Goal: Transaction & Acquisition: Purchase product/service

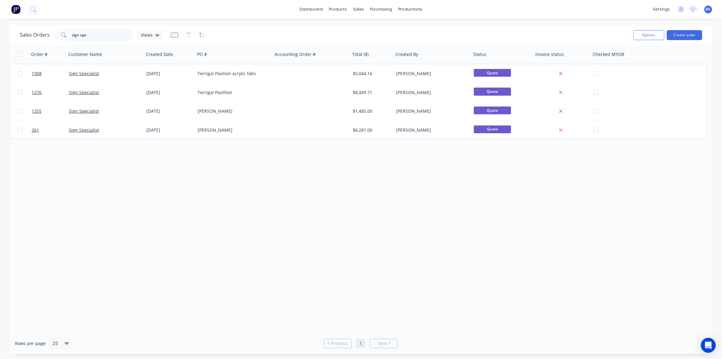
drag, startPoint x: 92, startPoint y: 36, endPoint x: 26, endPoint y: 37, distance: 65.2
click at [26, 37] on div "Sales Orders sign spe Views" at bounding box center [91, 35] width 143 height 12
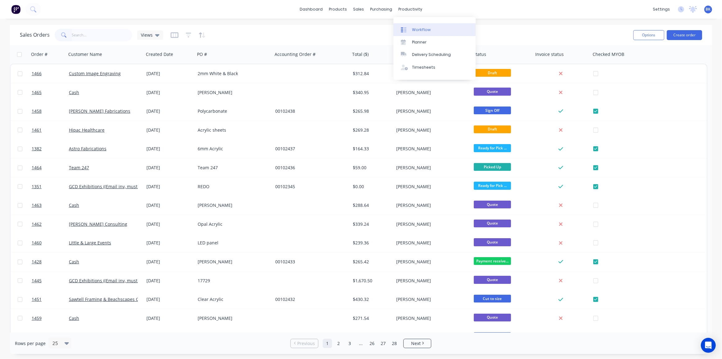
click at [407, 26] on link "Workflow" at bounding box center [434, 29] width 82 height 12
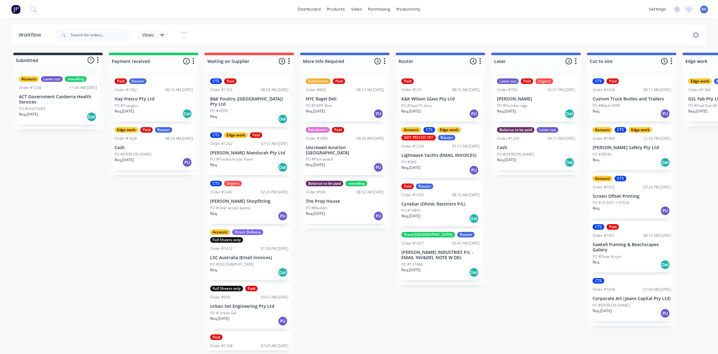
click at [516, 90] on div "Order #700" at bounding box center [507, 90] width 20 height 6
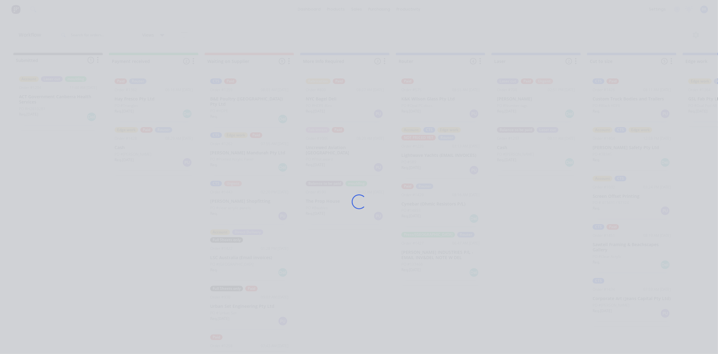
click at [516, 90] on div "Loading..." at bounding box center [359, 202] width 496 height 354
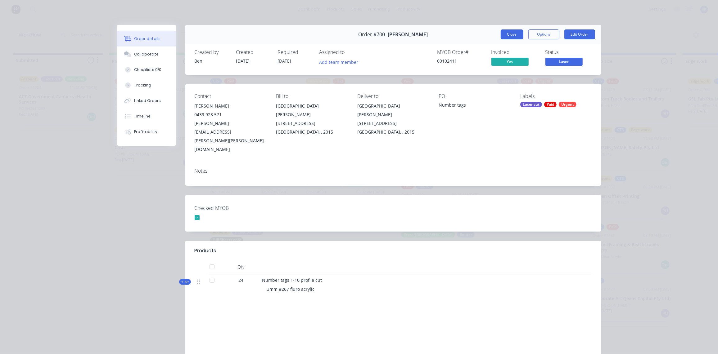
click at [514, 33] on button "Close" at bounding box center [511, 34] width 23 height 10
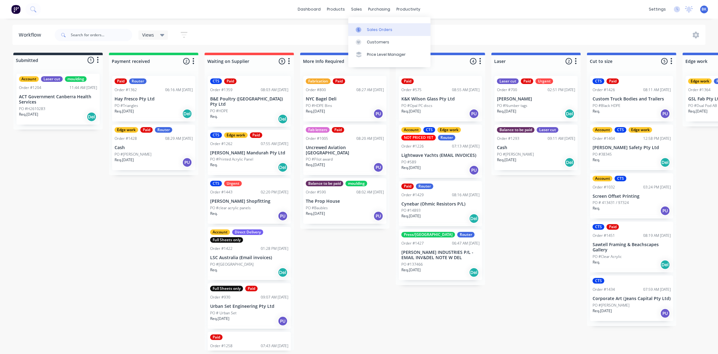
click at [374, 29] on div "Sales Orders" at bounding box center [379, 30] width 25 height 6
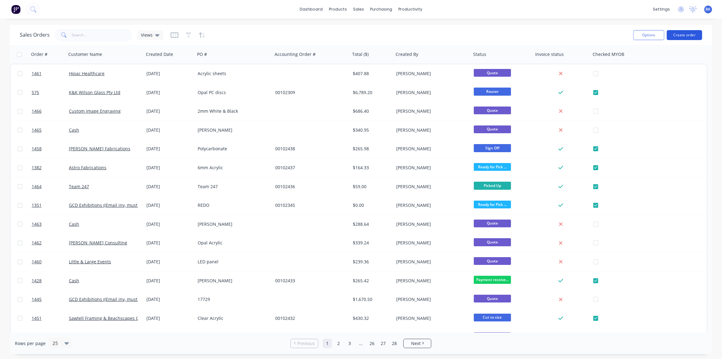
click at [686, 33] on button "Create order" at bounding box center [684, 35] width 35 height 10
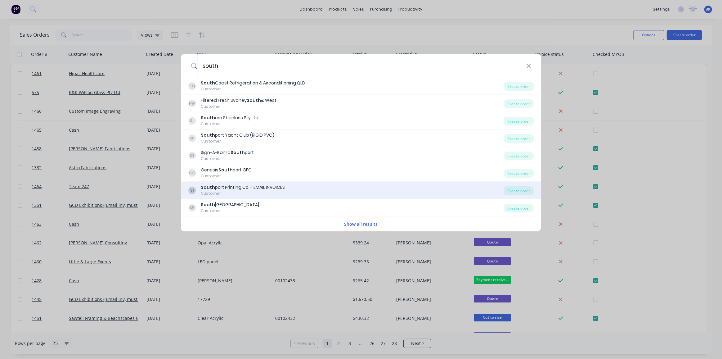
type input "south"
click at [240, 188] on div "South port Printing Co. - EMAIL INVOICES" at bounding box center [243, 187] width 84 height 7
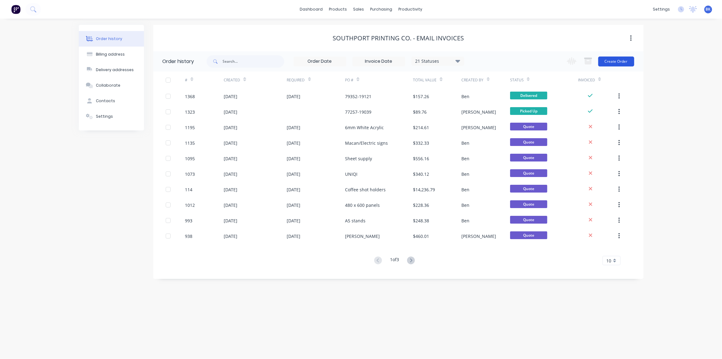
click at [611, 58] on button "Create Order" at bounding box center [616, 61] width 36 height 10
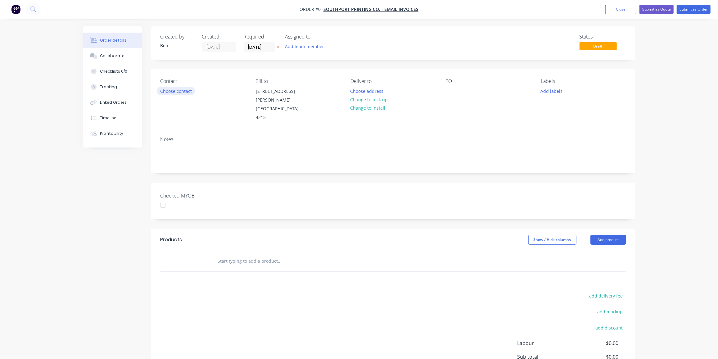
click at [187, 89] on button "Choose contact" at bounding box center [176, 91] width 38 height 8
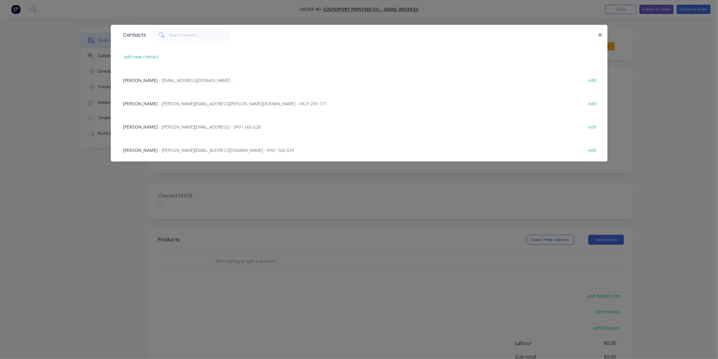
click at [187, 103] on span "- [PERSON_NAME][EMAIL_ADDRESS][PERSON_NAME][DOMAIN_NAME] - 0423 209 171" at bounding box center [243, 104] width 168 height 6
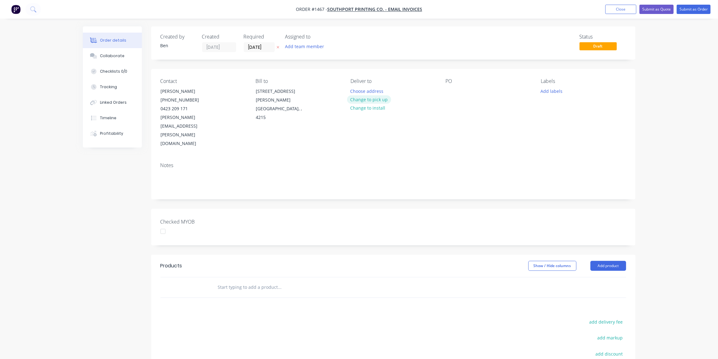
click at [363, 100] on button "Change to pick up" at bounding box center [369, 99] width 44 height 8
click at [450, 91] on div at bounding box center [451, 91] width 10 height 9
click at [555, 90] on button "Add labels" at bounding box center [551, 91] width 29 height 8
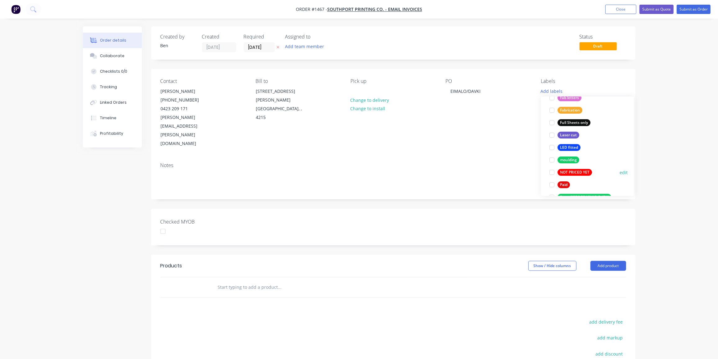
scroll to position [169, 0]
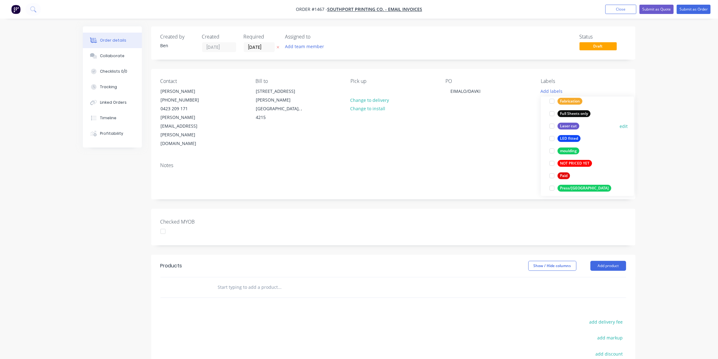
click at [570, 125] on div "Laser cut" at bounding box center [568, 126] width 22 height 7
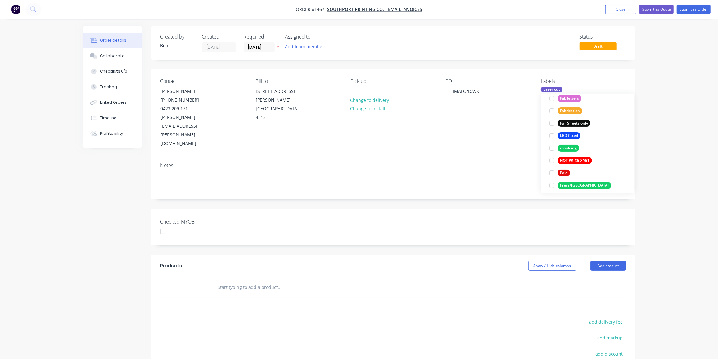
scroll to position [20, 0]
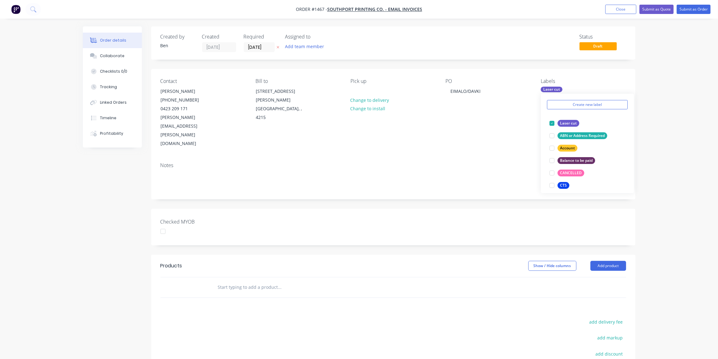
click at [336, 288] on div "Products Show / Hide columns Add product add delivery fee add markup add discou…" at bounding box center [393, 350] width 484 height 192
click at [225, 281] on input "text" at bounding box center [279, 287] width 124 height 12
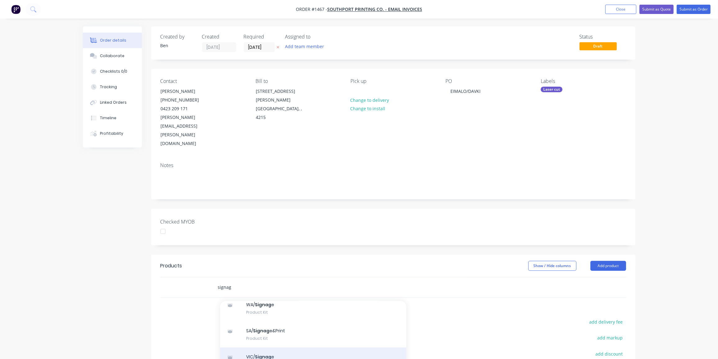
scroll to position [56, 0]
type input "signag"
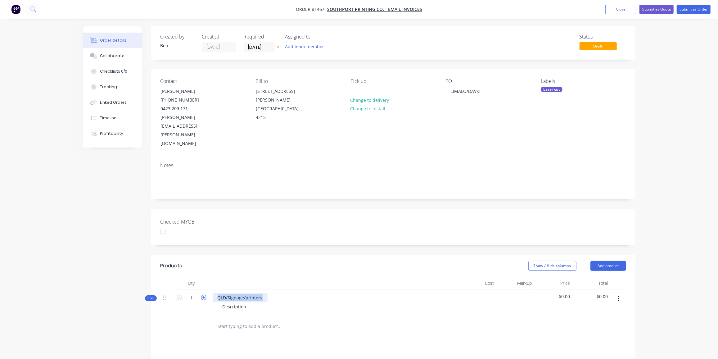
drag, startPoint x: 265, startPoint y: 272, endPoint x: 204, endPoint y: 271, distance: 60.2
click at [204, 289] on div "Kit 1 QLD/Signage/printers Description $0.00 $0.00" at bounding box center [392, 302] width 465 height 27
click at [245, 302] on div "Description" at bounding box center [234, 306] width 34 height 9
drag, startPoint x: 248, startPoint y: 280, endPoint x: 180, endPoint y: 280, distance: 67.9
click at [180, 289] on div "Kit 1 DAVKI signage Description $0.00 $0.00" at bounding box center [392, 302] width 465 height 27
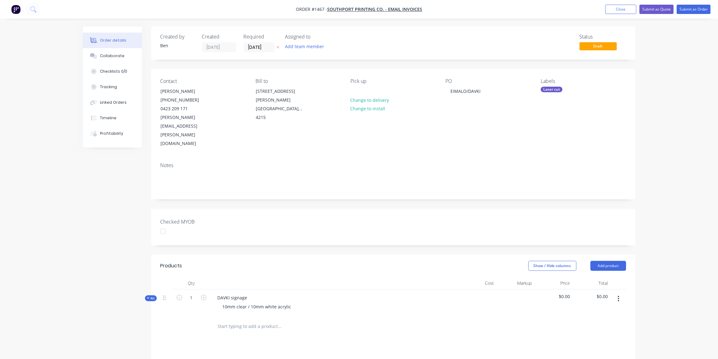
click at [150, 296] on span "Kit" at bounding box center [151, 298] width 8 height 5
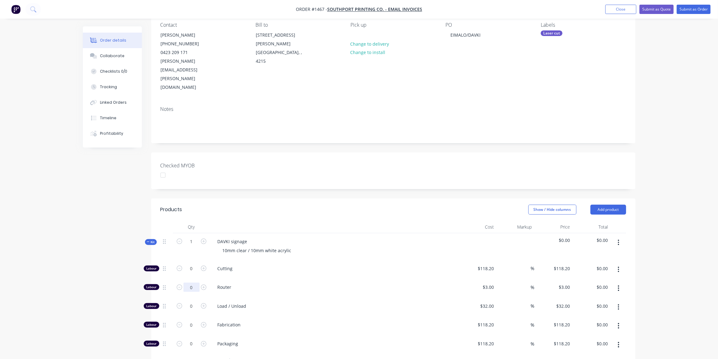
click at [195, 282] on input "0" at bounding box center [191, 286] width 16 height 9
type input "28"
type input "$84.00"
click at [191, 301] on input "0" at bounding box center [191, 305] width 16 height 9
type input "2"
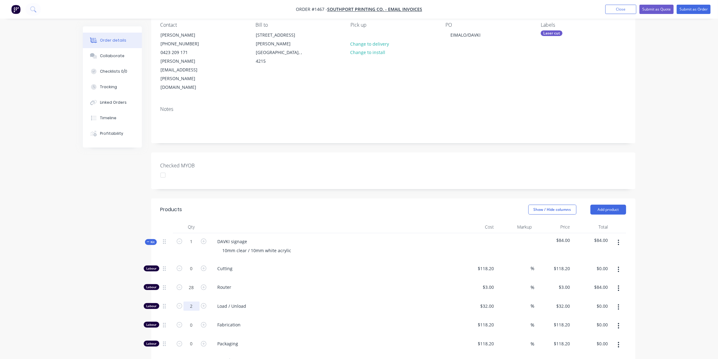
type input "$64.00"
click at [222, 354] on input "text" at bounding box center [279, 360] width 124 height 12
type input "000"
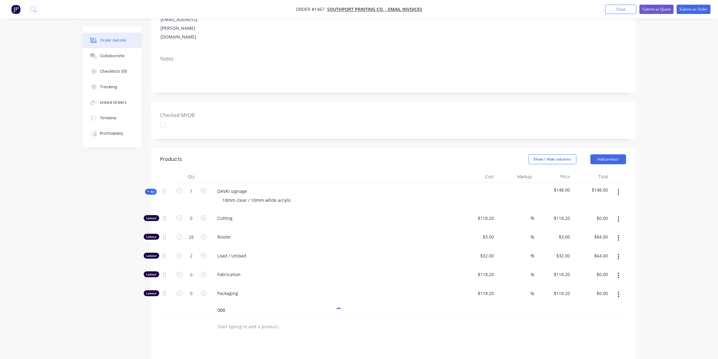
scroll to position [169, 0]
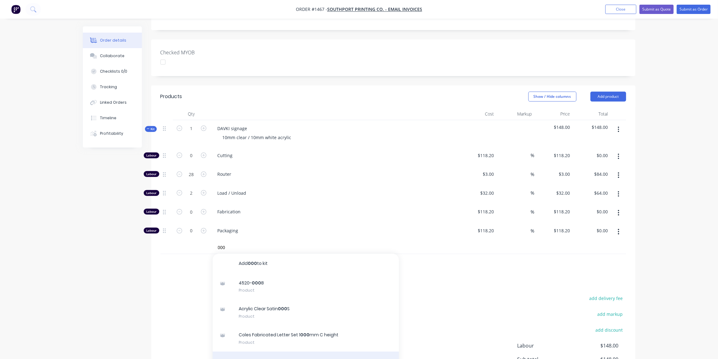
click at [266, 351] on div "Acrylic Clear 000 Product" at bounding box center [306, 364] width 186 height 26
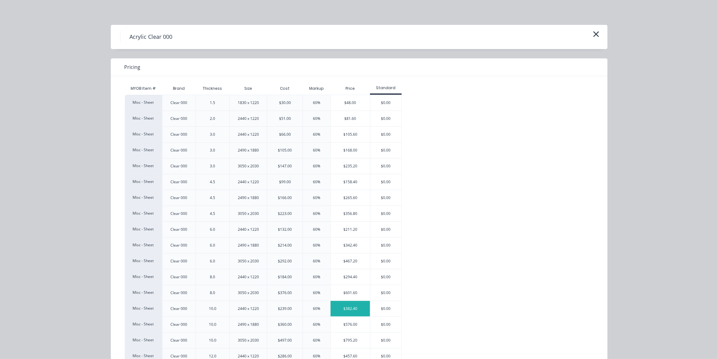
click at [361, 307] on div "$382.40" at bounding box center [349, 309] width 39 height 16
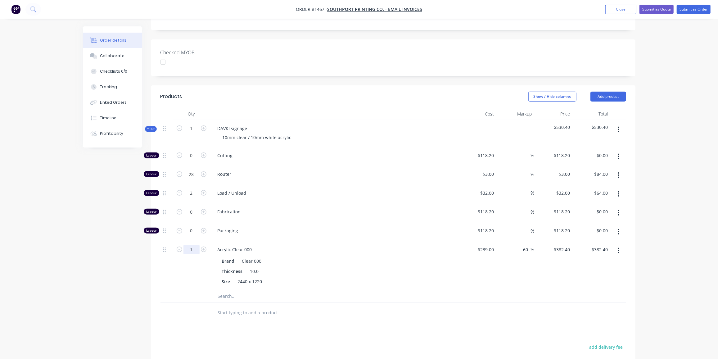
click at [191, 245] on input "1" at bounding box center [191, 249] width 16 height 9
click at [195, 245] on input "1" at bounding box center [191, 249] width 16 height 9
type input "0.2"
type input "$76.48"
click at [218, 290] on input "text" at bounding box center [279, 296] width 124 height 12
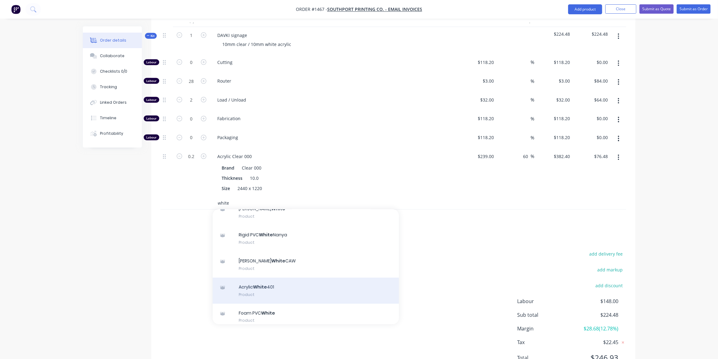
scroll to position [56, 0]
type input "white"
click at [266, 277] on div "Acrylic White 401 Product" at bounding box center [306, 290] width 186 height 26
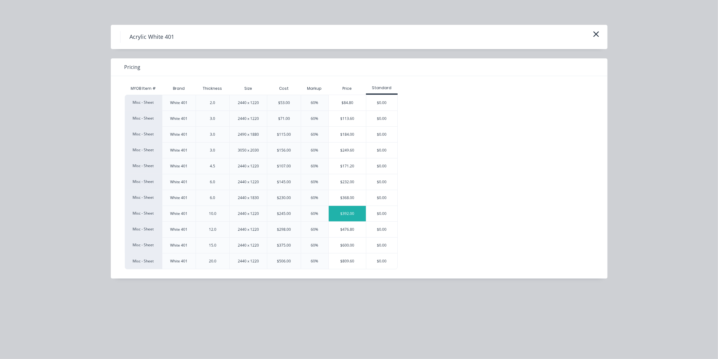
click at [340, 210] on div "$392.00" at bounding box center [348, 214] width 38 height 16
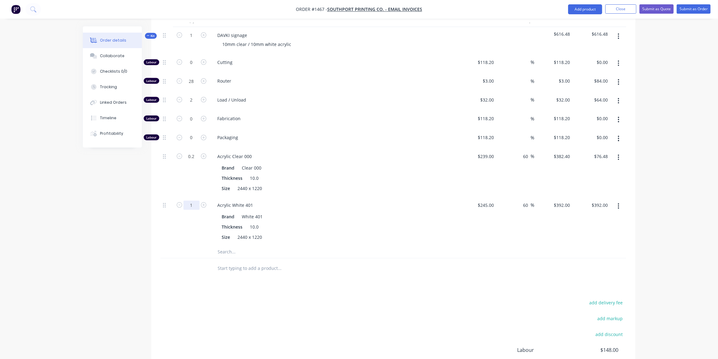
click at [195, 200] on input "1" at bounding box center [191, 204] width 16 height 9
type input "0.2"
type input "$78.40"
click at [162, 258] on div at bounding box center [166, 268] width 12 height 20
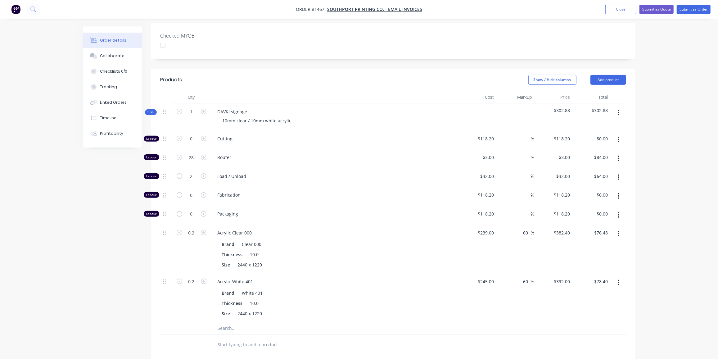
scroll to position [177, 0]
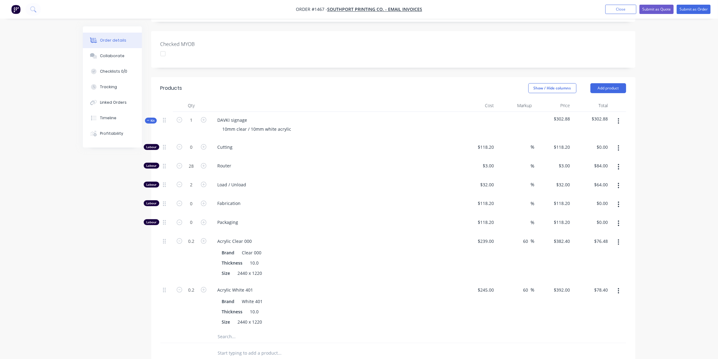
click at [153, 118] on span "Kit" at bounding box center [151, 120] width 8 height 5
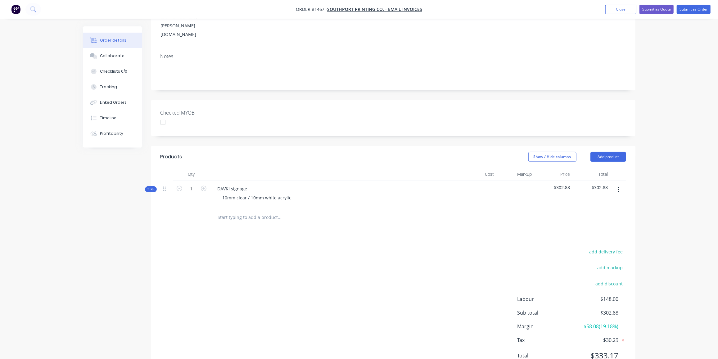
click at [150, 187] on span "Kit" at bounding box center [151, 189] width 8 height 5
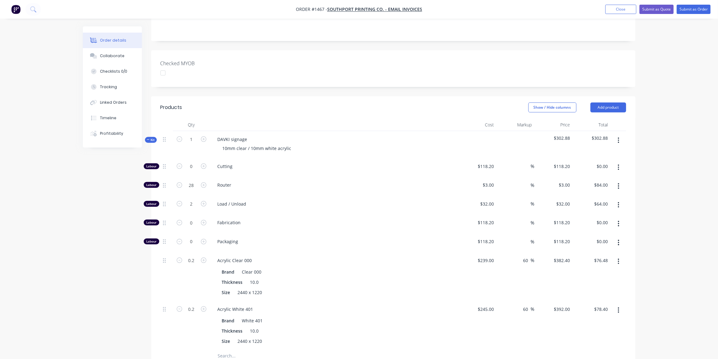
scroll to position [149, 0]
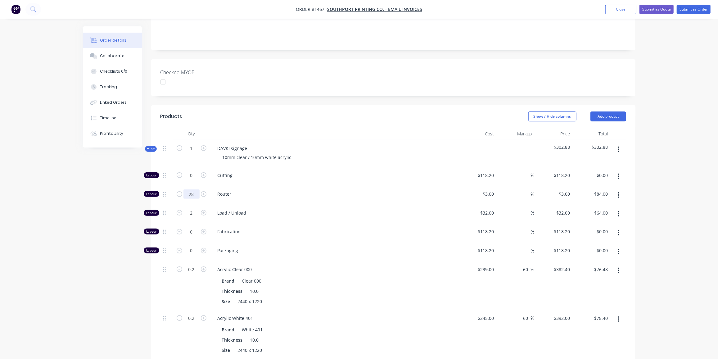
click at [191, 189] on input "28" at bounding box center [191, 193] width 16 height 9
click at [533, 190] on span "%" at bounding box center [533, 193] width 4 height 7
type input "60"
type input "4.8"
type input "$134.40"
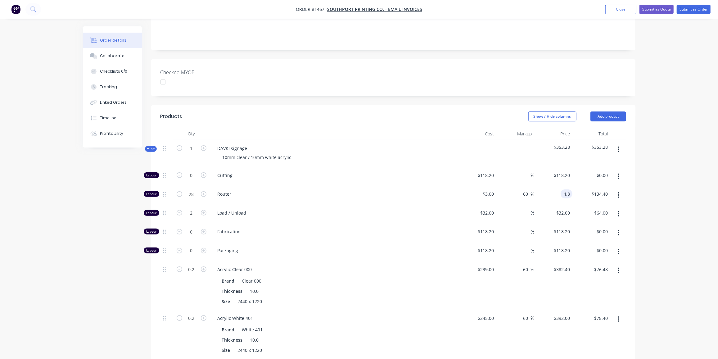
type input "$4.80"
click at [97, 211] on div "Created by [PERSON_NAME] Created [DATE] Required [DATE] Assigned to Add team me…" at bounding box center [359, 213] width 552 height 672
click at [194, 189] on input "28" at bounding box center [191, 193] width 16 height 9
type input "40"
type input "$192.00"
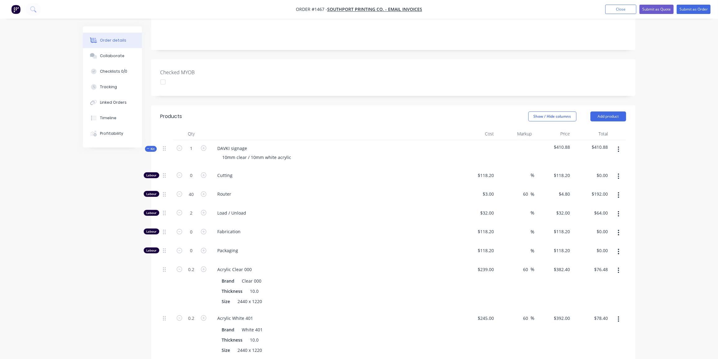
drag, startPoint x: 111, startPoint y: 222, endPoint x: 181, endPoint y: 194, distance: 76.2
click at [111, 222] on div "Created by [PERSON_NAME] Created [DATE] Required [DATE] Assigned to Add team me…" at bounding box center [359, 213] width 552 height 672
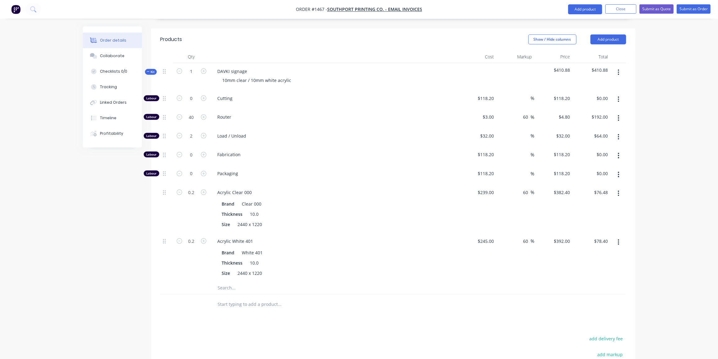
click at [149, 70] on icon at bounding box center [148, 71] width 3 height 3
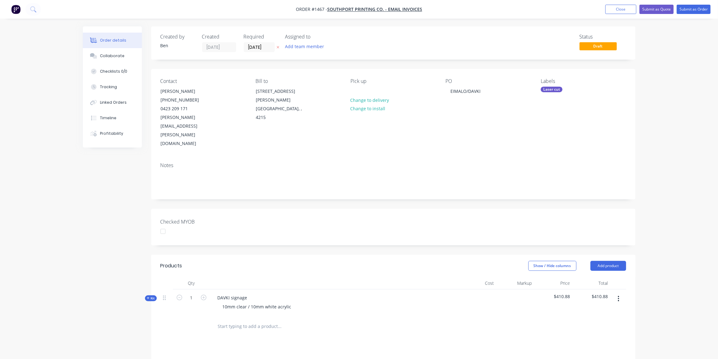
scroll to position [56, 0]
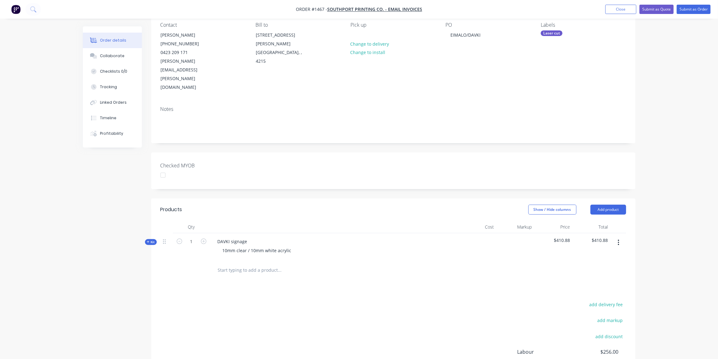
click at [253, 264] on input "text" at bounding box center [279, 270] width 124 height 12
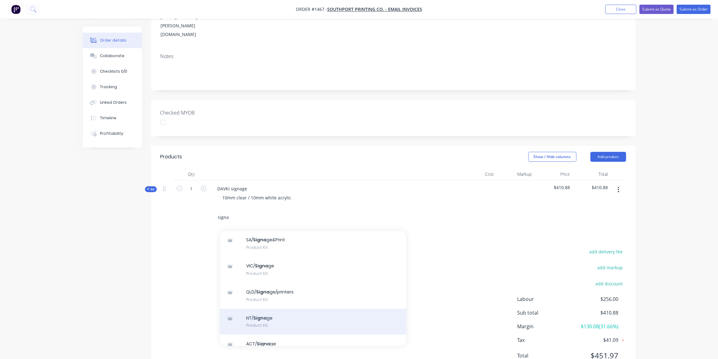
scroll to position [84, 0]
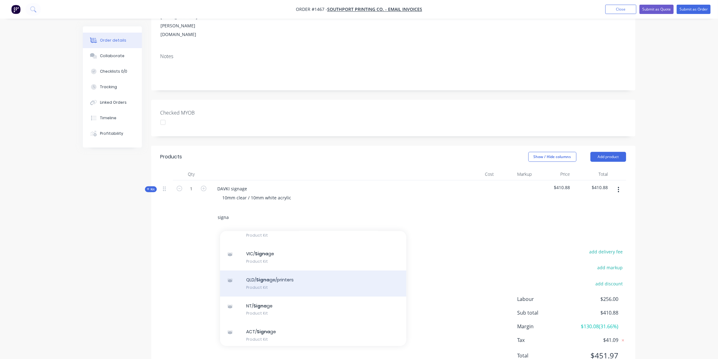
type input "signa"
click at [289, 270] on div "QLD/ Signa ge/printers Product Kit" at bounding box center [313, 283] width 186 height 26
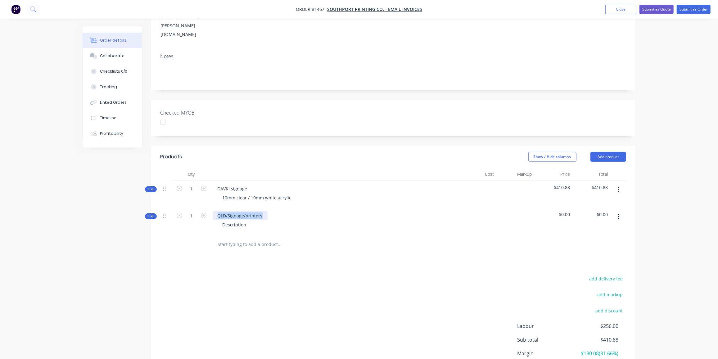
drag, startPoint x: 262, startPoint y: 188, endPoint x: 206, endPoint y: 189, distance: 55.9
click at [206, 207] on div "Kit 1 QLD/Signage/printers Description $0.00 $0.00" at bounding box center [392, 220] width 465 height 27
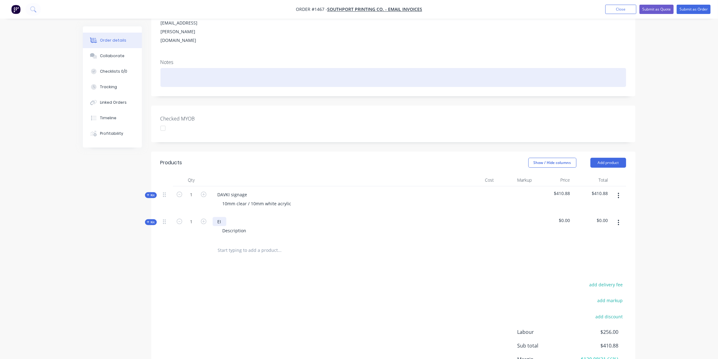
scroll to position [0, 0]
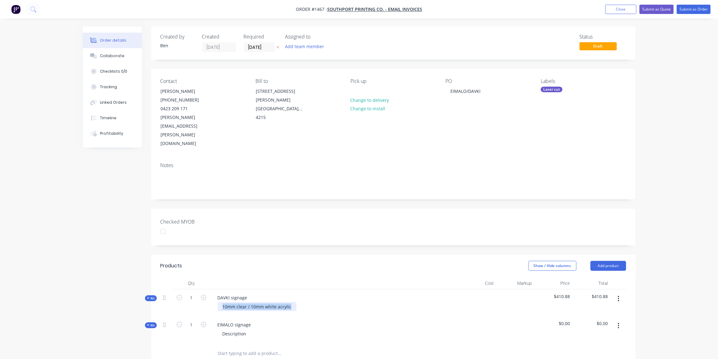
drag, startPoint x: 290, startPoint y: 280, endPoint x: 214, endPoint y: 280, distance: 75.4
click at [214, 302] on div "10mm clear / 10mm white acrylic" at bounding box center [334, 306] width 243 height 9
copy div "10mm clear / 10mm white acrylic"
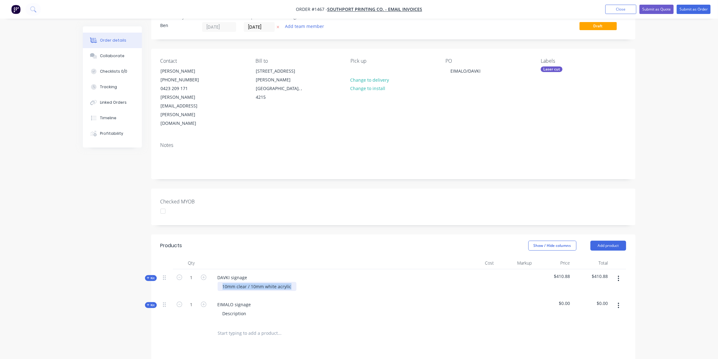
scroll to position [56, 0]
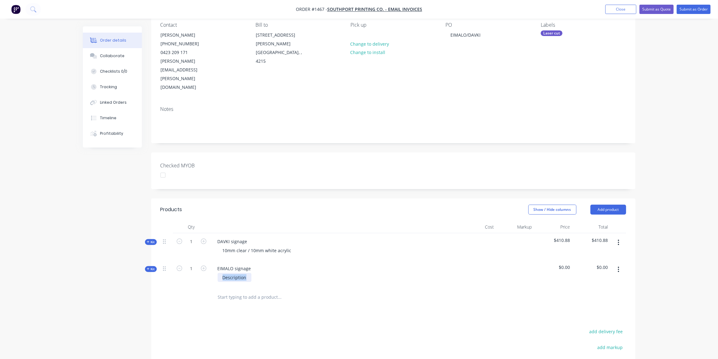
drag, startPoint x: 246, startPoint y: 251, endPoint x: 192, endPoint y: 250, distance: 53.7
click at [192, 260] on div "Kit 1 EIMALO signage Description $0.00 $0.00" at bounding box center [392, 273] width 465 height 27
paste div
click at [152, 266] on span "Kit" at bounding box center [151, 268] width 8 height 5
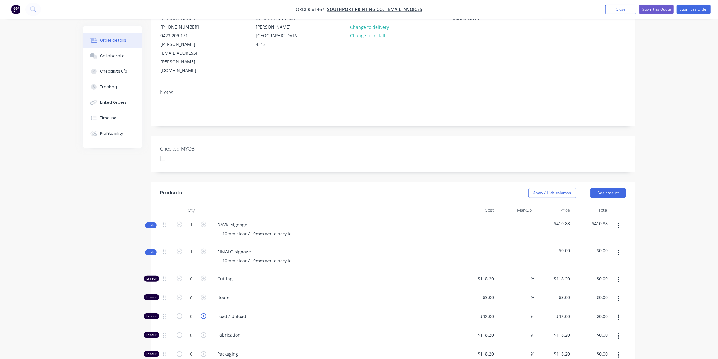
scroll to position [84, 0]
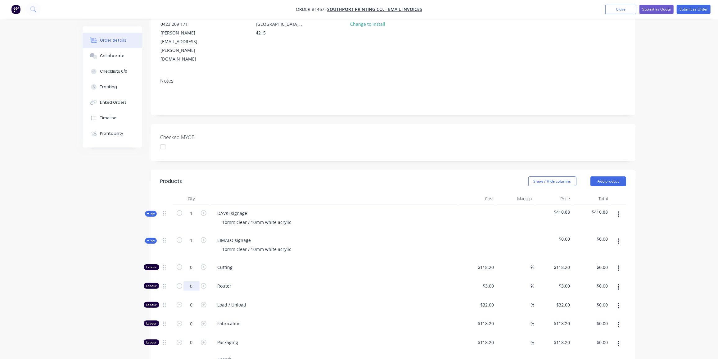
click at [189, 281] on input "0" at bounding box center [191, 285] width 16 height 9
type input "60"
type input "$180.00"
click at [197, 300] on input "0" at bounding box center [191, 304] width 16 height 9
type input "2"
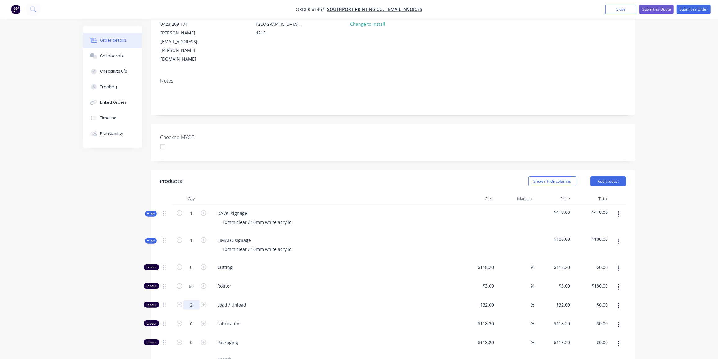
type input "$64.00"
click at [231, 353] on input "text" at bounding box center [279, 359] width 124 height 12
type input "000"
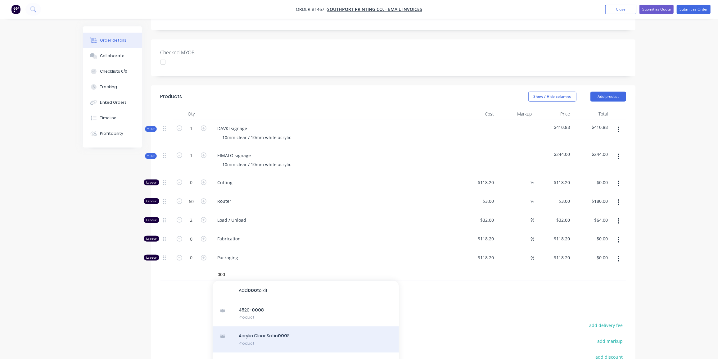
scroll to position [28, 0]
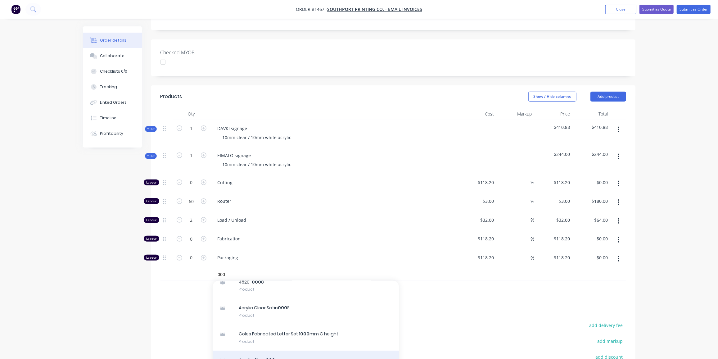
click at [268, 350] on div "Acrylic Clear 000 Product" at bounding box center [306, 363] width 186 height 26
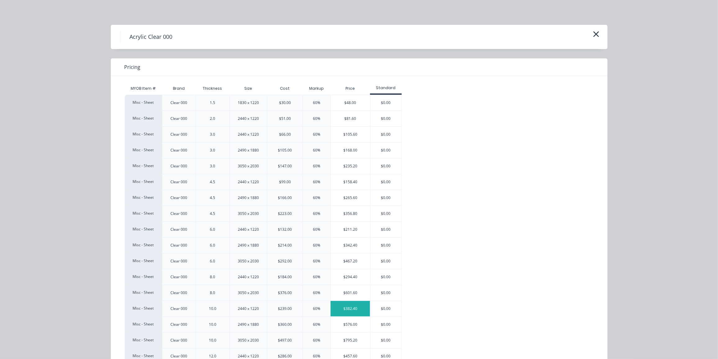
click at [345, 306] on div "$382.40" at bounding box center [349, 309] width 39 height 16
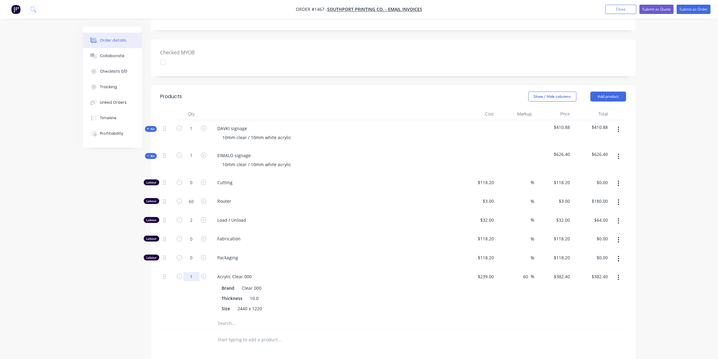
click at [197, 272] on input "1" at bounding box center [191, 276] width 16 height 9
type input "0.5"
type input "$191.20"
click at [231, 317] on input "text" at bounding box center [279, 323] width 124 height 12
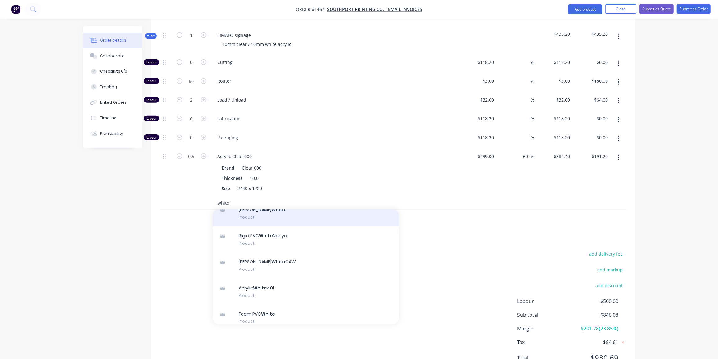
scroll to position [56, 0]
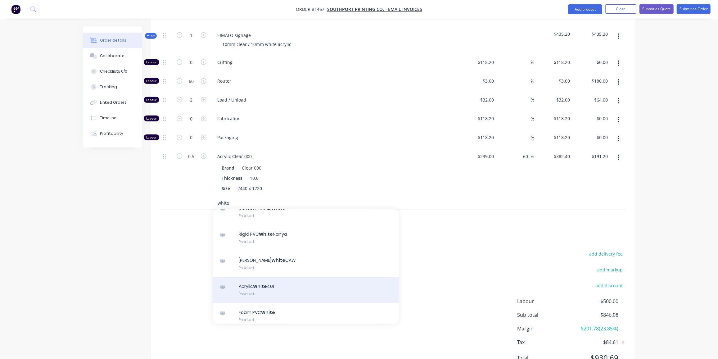
type input "white"
click at [269, 277] on div "Acrylic White 401 Product" at bounding box center [306, 290] width 186 height 26
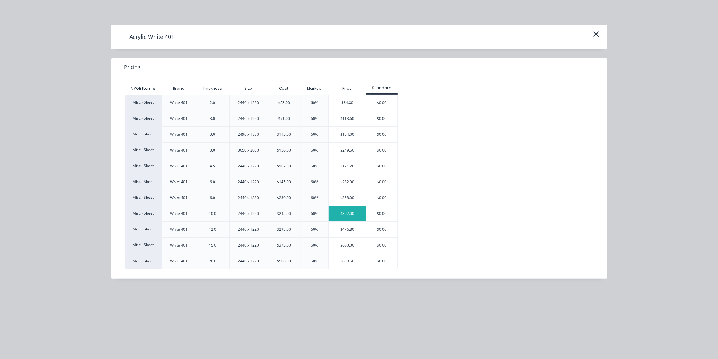
click at [344, 209] on div "$392.00" at bounding box center [348, 214] width 38 height 16
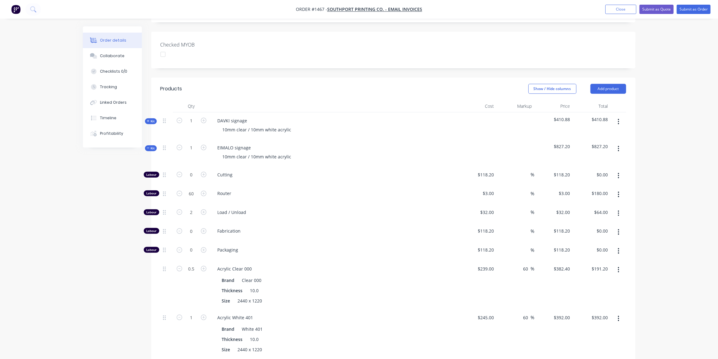
scroll to position [176, 0]
click at [560, 186] on div "3 $3.00" at bounding box center [553, 195] width 38 height 19
type input "$3.00"
click at [525, 189] on input at bounding box center [526, 193] width 7 height 9
type input "60"
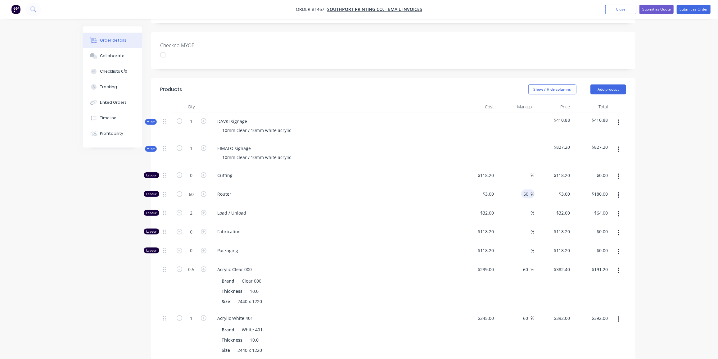
type input "4.8"
type input "$288.00"
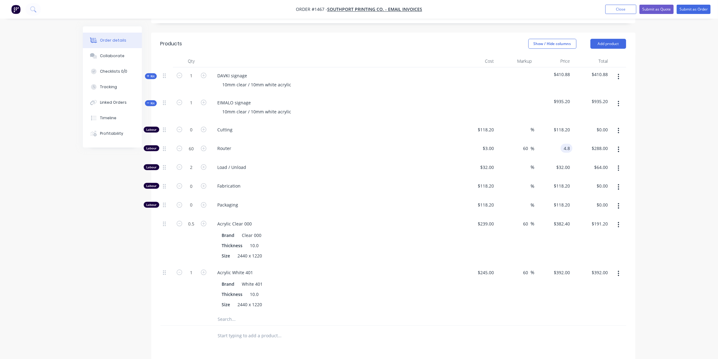
scroll to position [289, 0]
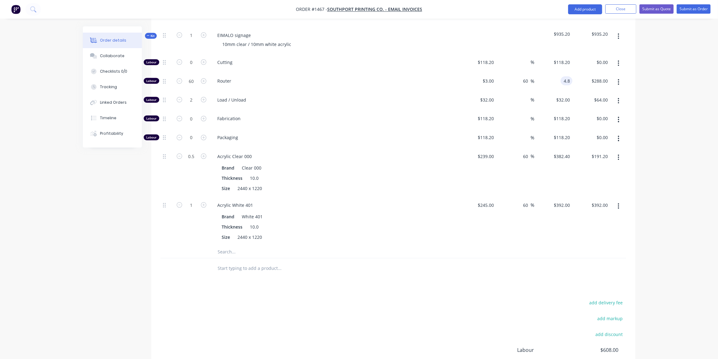
type input "$4.80"
click at [177, 210] on div "1" at bounding box center [191, 221] width 37 height 49
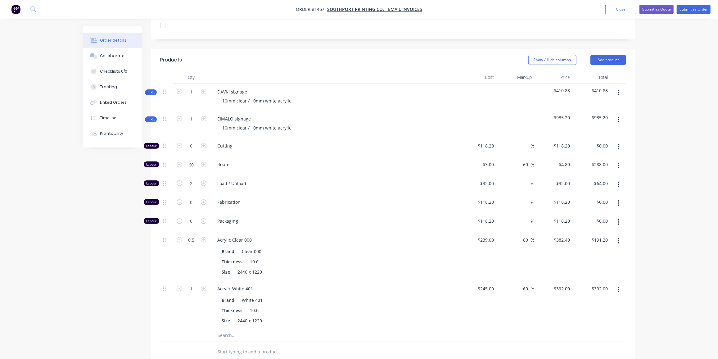
scroll to position [204, 0]
click at [523, 161] on input "60" at bounding box center [526, 165] width 8 height 9
drag, startPoint x: 523, startPoint y: 140, endPoint x: 527, endPoint y: 141, distance: 3.7
click at [527, 161] on input "60" at bounding box center [526, 165] width 8 height 9
type input "0"
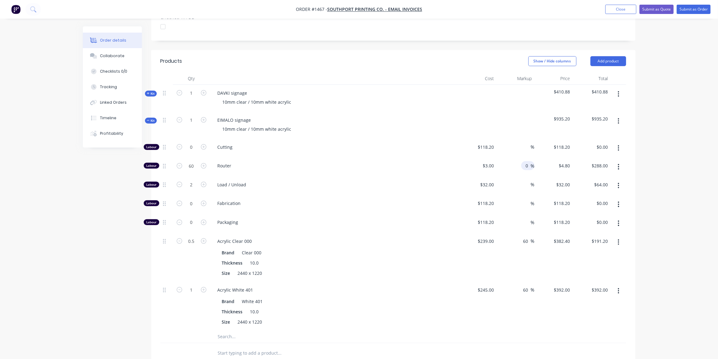
type input "3"
type input "$180.00"
type input "$3.00"
click at [302, 176] on div "Load / Unload" at bounding box center [334, 185] width 248 height 19
click at [195, 285] on input "1" at bounding box center [191, 289] width 16 height 9
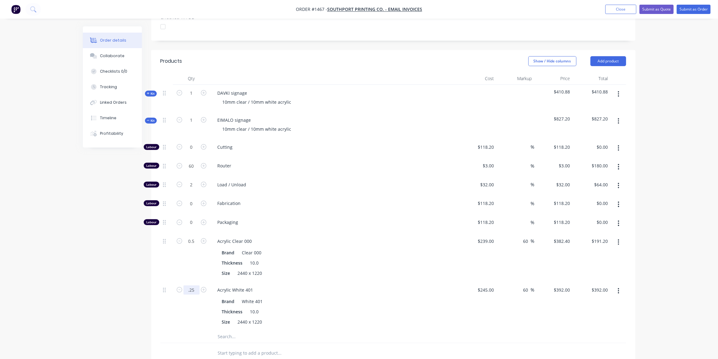
type input "0.25"
type input "$98.00"
drag, startPoint x: 83, startPoint y: 270, endPoint x: 146, endPoint y: 257, distance: 64.3
click at [84, 270] on div "Order details Collaborate Checklists 0/0 Tracking Linked Orders Timeline Profit…" at bounding box center [359, 171] width 565 height 699
click at [195, 161] on input "60" at bounding box center [191, 165] width 16 height 9
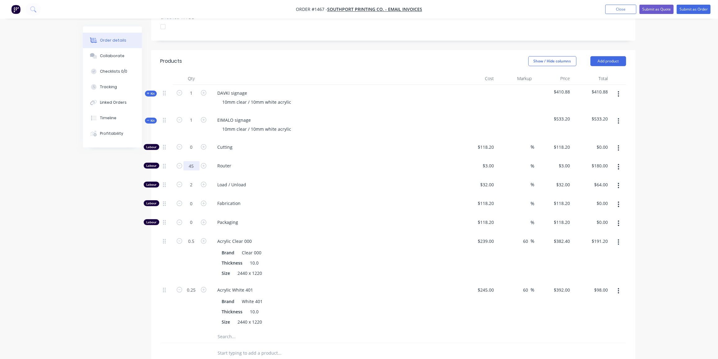
type input "45"
type input "$135.00"
click at [85, 241] on div "Created by [PERSON_NAME] Created [DATE] Required [DATE] Assigned to Add team me…" at bounding box center [359, 171] width 552 height 699
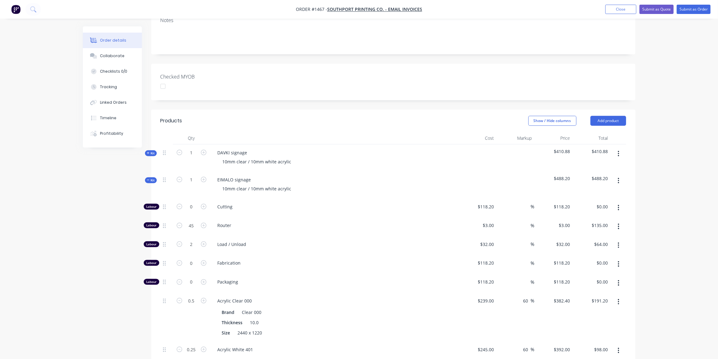
scroll to position [92, 0]
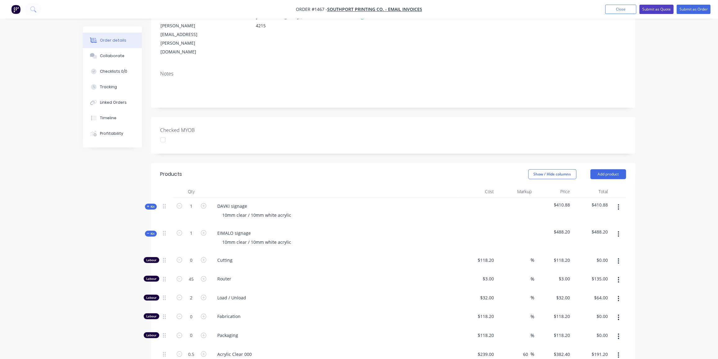
click at [654, 9] on button "Submit as Quote" at bounding box center [656, 9] width 34 height 9
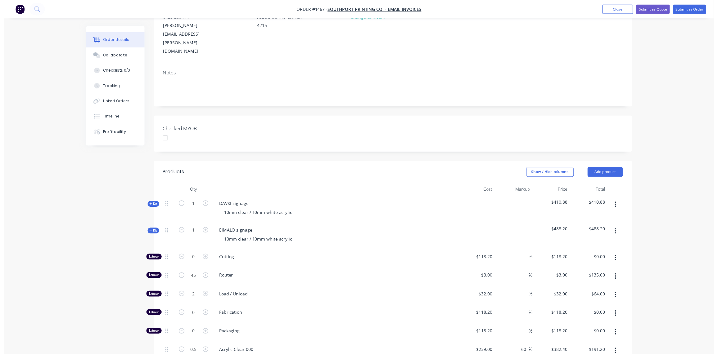
scroll to position [0, 0]
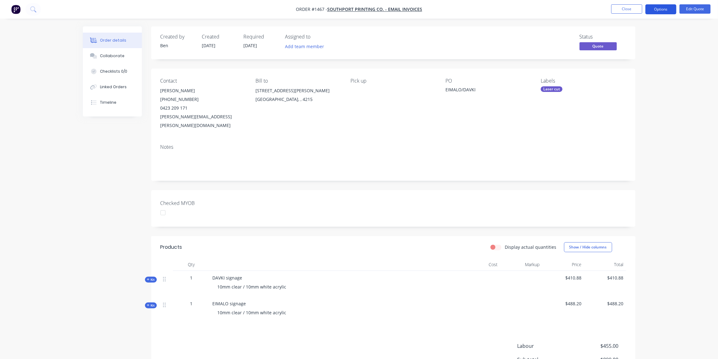
click at [669, 7] on button "Options" at bounding box center [660, 9] width 31 height 10
click at [620, 37] on div "Quote" at bounding box center [641, 37] width 57 height 9
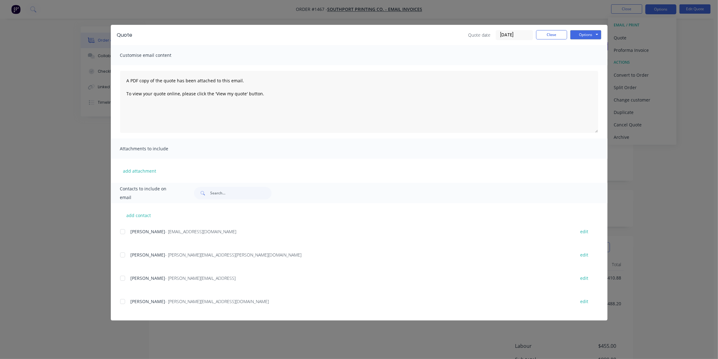
click at [121, 254] on div at bounding box center [122, 255] width 12 height 12
click at [572, 35] on button "Options" at bounding box center [585, 34] width 31 height 9
click at [578, 63] on button "Email" at bounding box center [590, 66] width 40 height 10
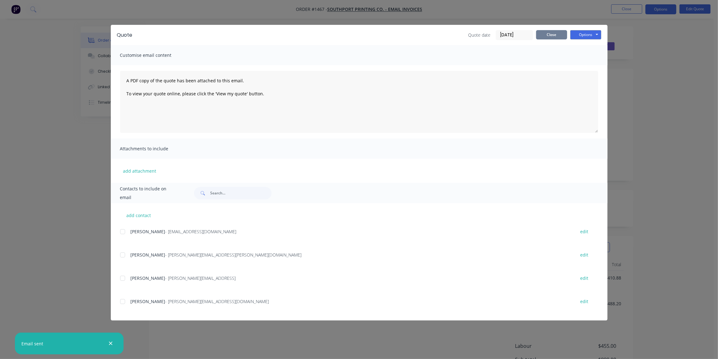
click at [545, 33] on button "Close" at bounding box center [551, 34] width 31 height 9
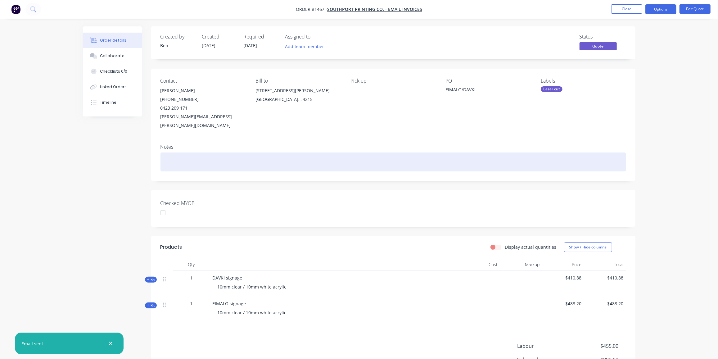
click at [492, 154] on div at bounding box center [392, 161] width 465 height 19
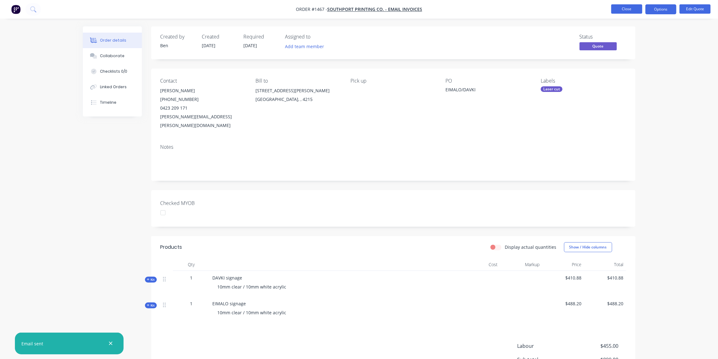
click at [619, 11] on button "Close" at bounding box center [626, 8] width 31 height 9
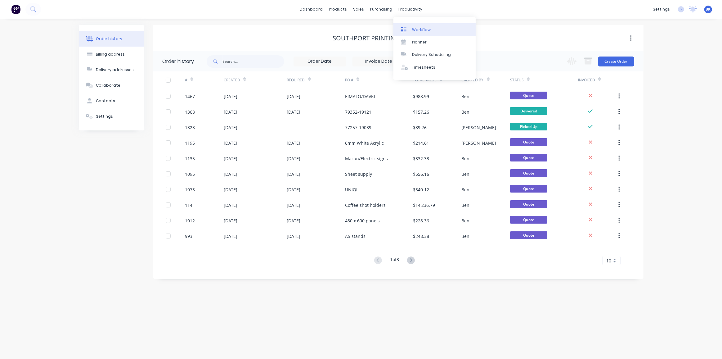
click at [420, 29] on div "Workflow" at bounding box center [421, 30] width 19 height 6
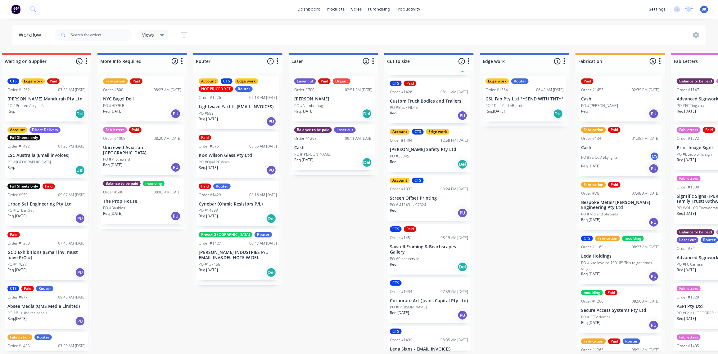
scroll to position [68, 0]
